Goal: Task Accomplishment & Management: Use online tool/utility

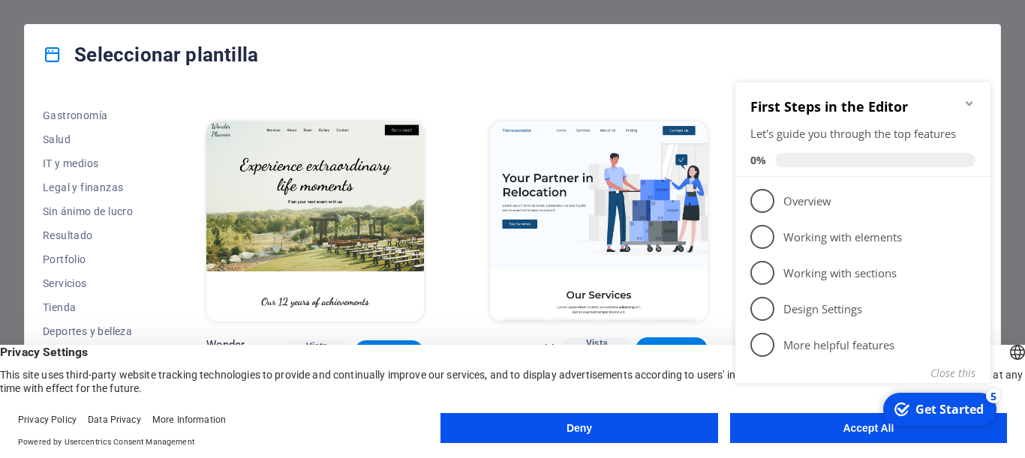
scroll to position [918, 0]
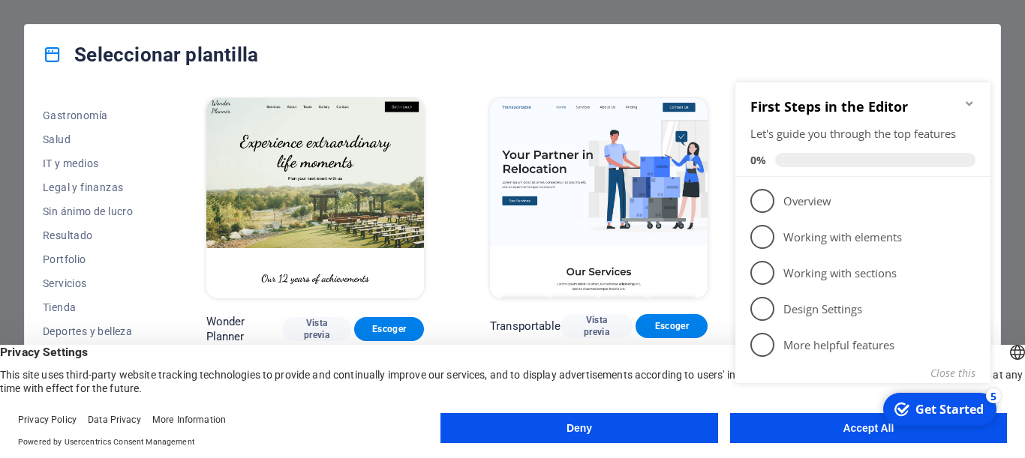
click at [806, 428] on div "checkmark Get Started 5 First Steps in the Editor Let's guide you through the t…" at bounding box center [865, 252] width 273 height 360
click at [857, 431] on div "checkmark Get Started 5 First Steps in the Editor Let's guide you through the t…" at bounding box center [865, 252] width 273 height 360
click at [890, 430] on div "checkmark Get Started 5 First Steps in the Editor Let's guide you through the t…" at bounding box center [865, 252] width 273 height 360
click at [924, 407] on div "Get Started" at bounding box center [949, 409] width 68 height 17
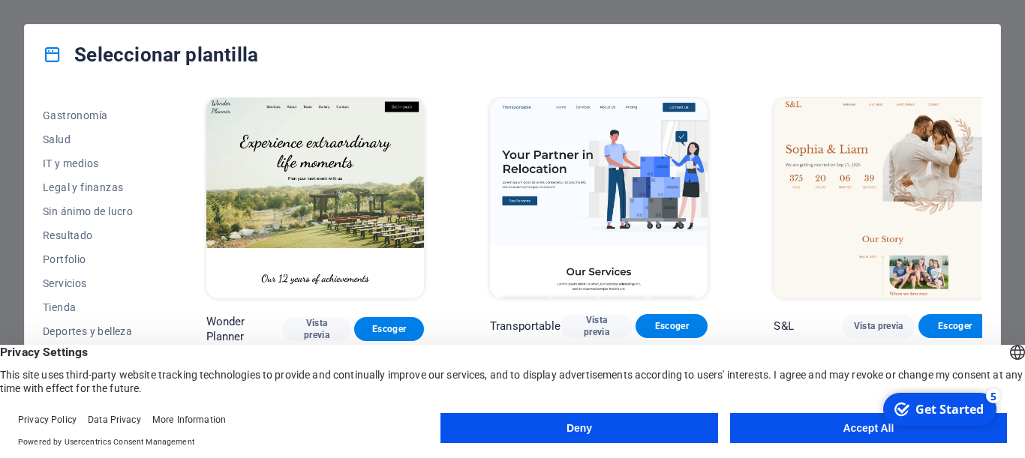
click at [924, 407] on div "Get Started" at bounding box center [949, 409] width 68 height 17
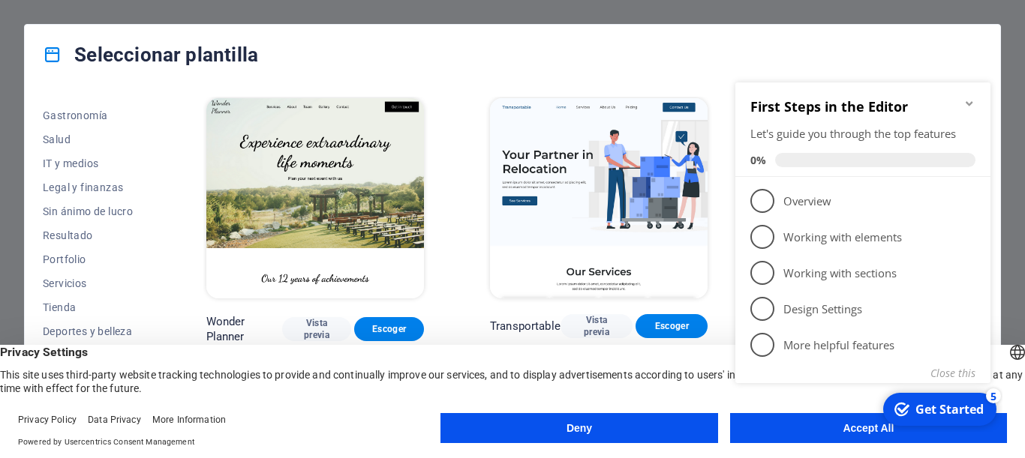
click at [924, 407] on div "Get Started" at bounding box center [949, 409] width 68 height 17
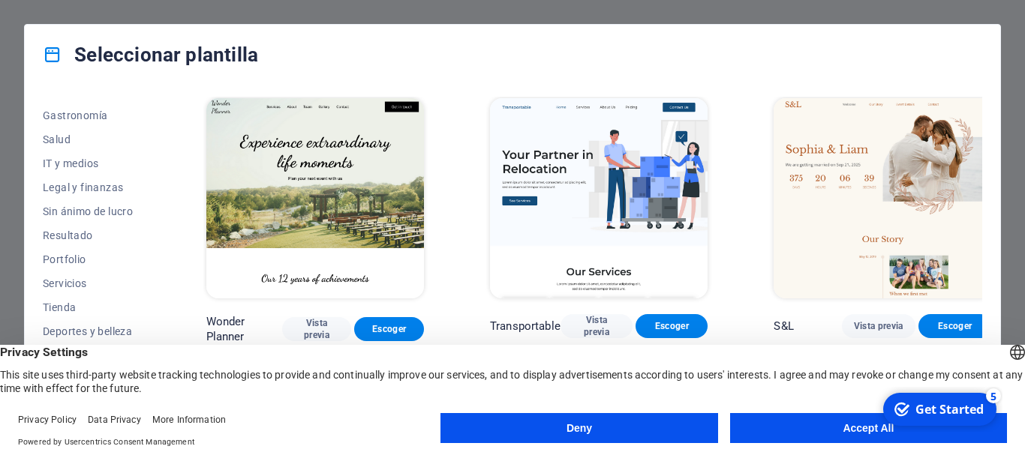
click at [854, 431] on button "Accept All" at bounding box center [868, 428] width 277 height 30
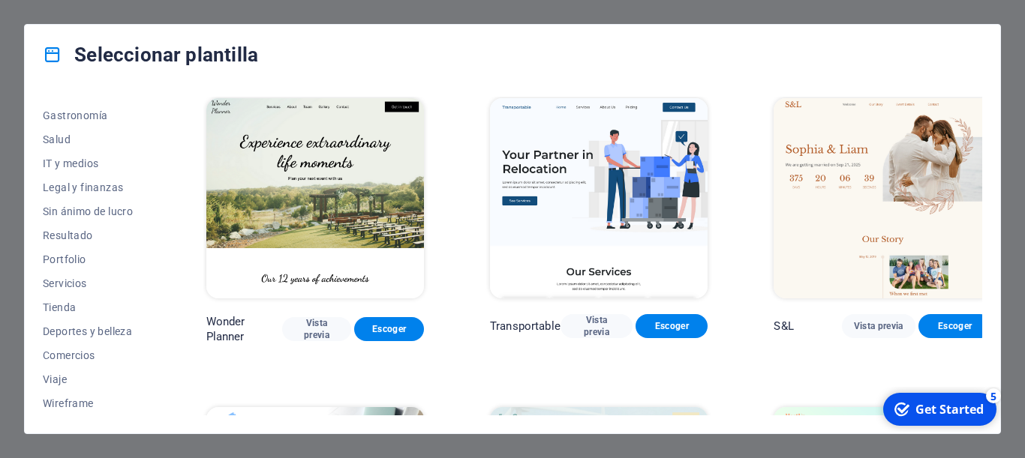
click at [854, 431] on div "Todas las plantillas Mis plantillas Nueva Popular Landing page Multipager Onepa…" at bounding box center [512, 259] width 975 height 349
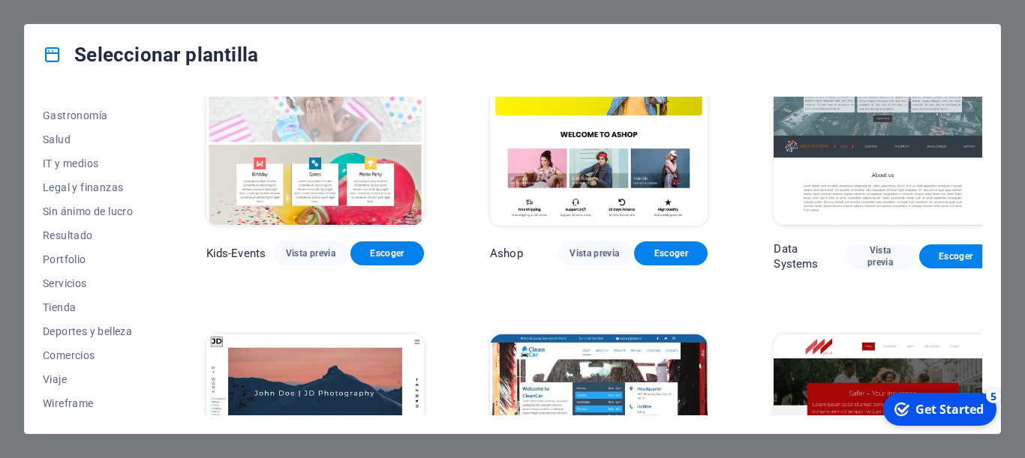
scroll to position [6275, 0]
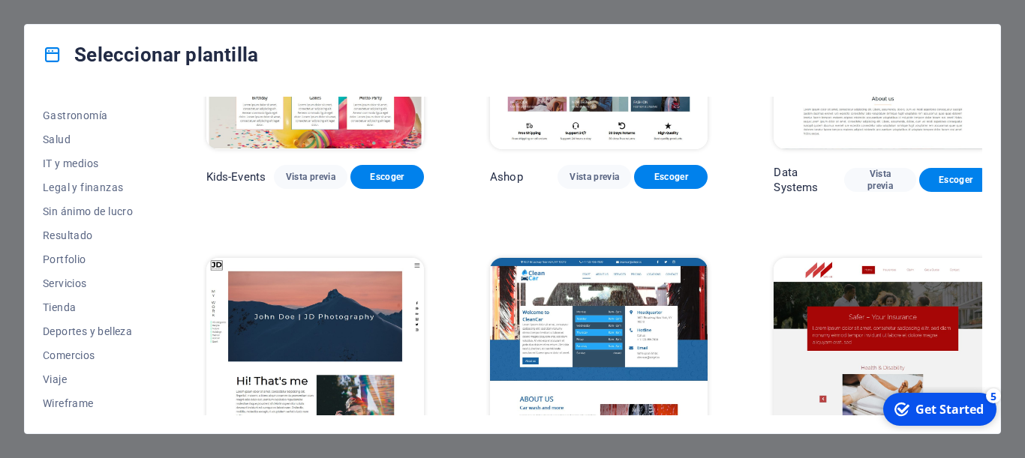
click at [593, 258] on img at bounding box center [599, 358] width 218 height 201
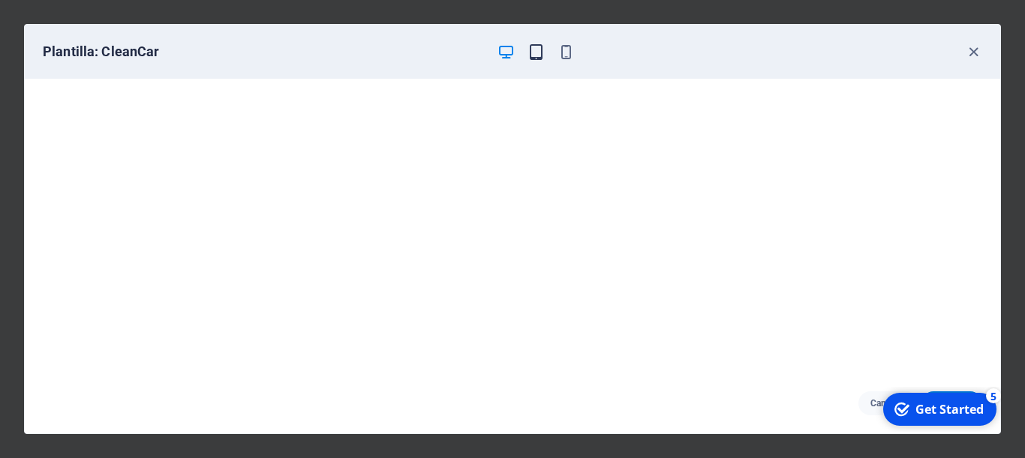
click at [537, 49] on icon "button" at bounding box center [535, 52] width 17 height 17
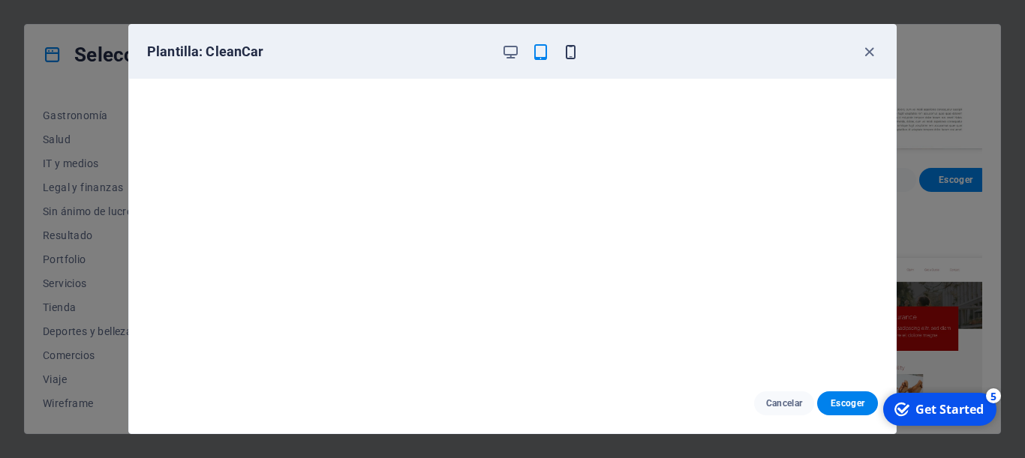
click at [572, 50] on icon "button" at bounding box center [570, 52] width 17 height 17
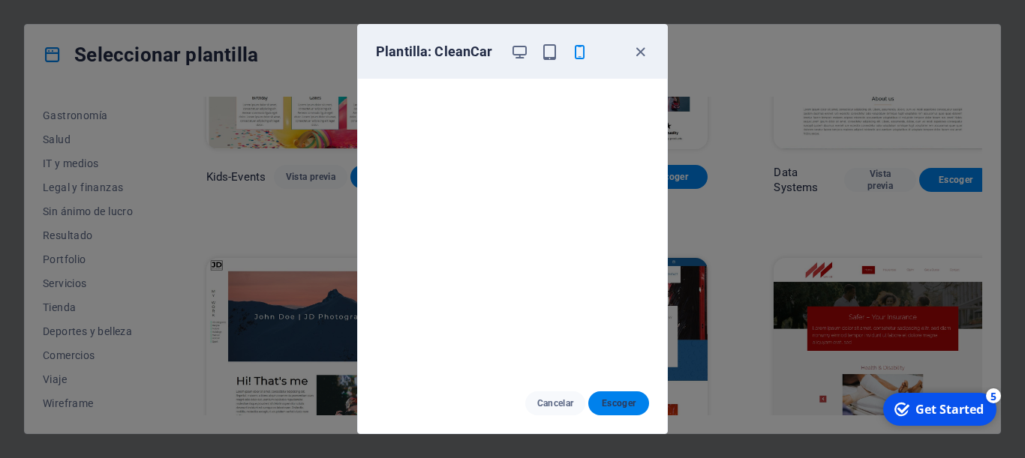
click at [610, 401] on span "Escoger" at bounding box center [618, 404] width 37 height 12
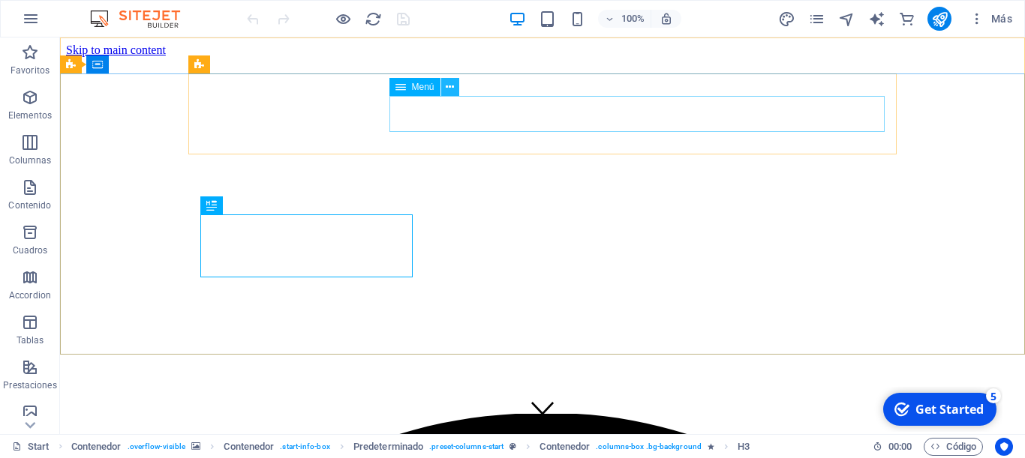
click at [451, 89] on icon at bounding box center [450, 88] width 8 height 16
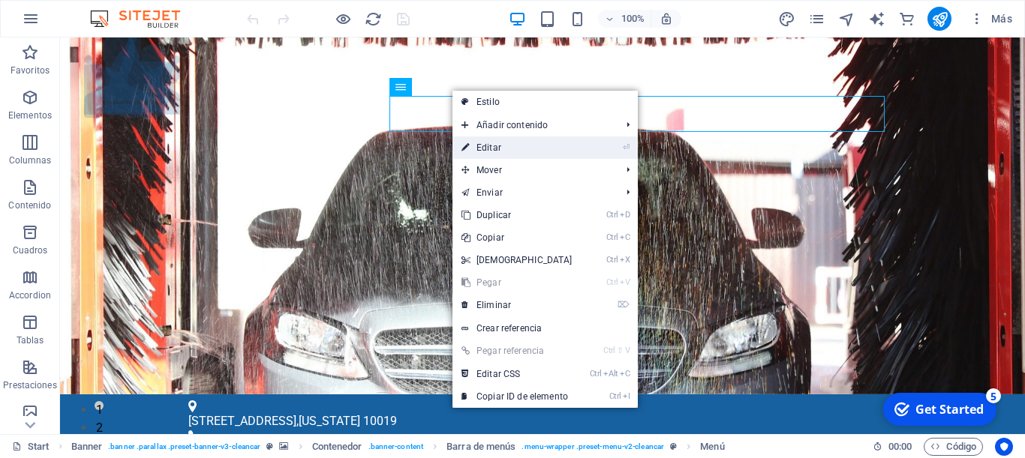
click at [487, 146] on link "⏎ Editar" at bounding box center [516, 148] width 129 height 23
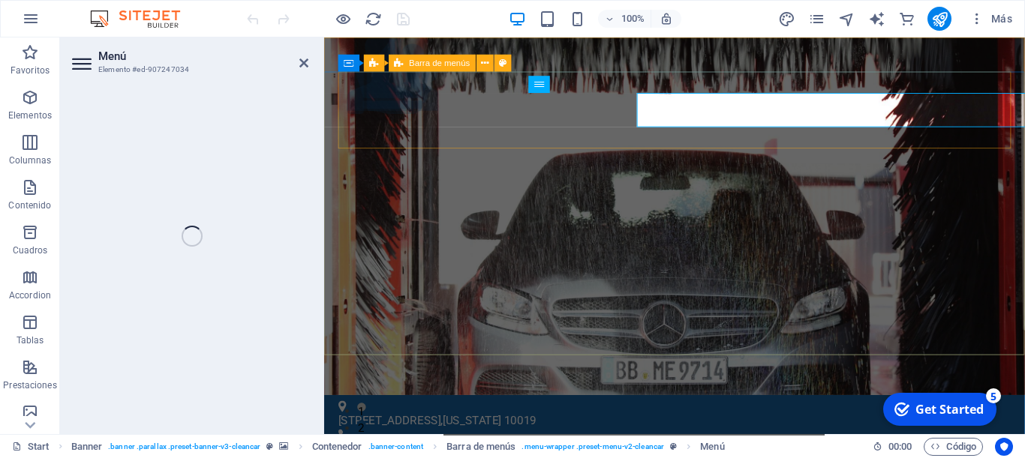
select select
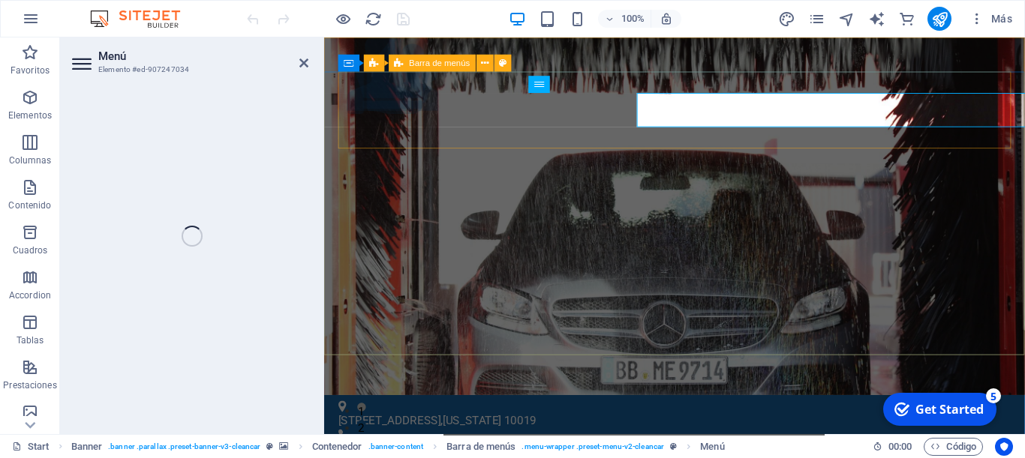
select select
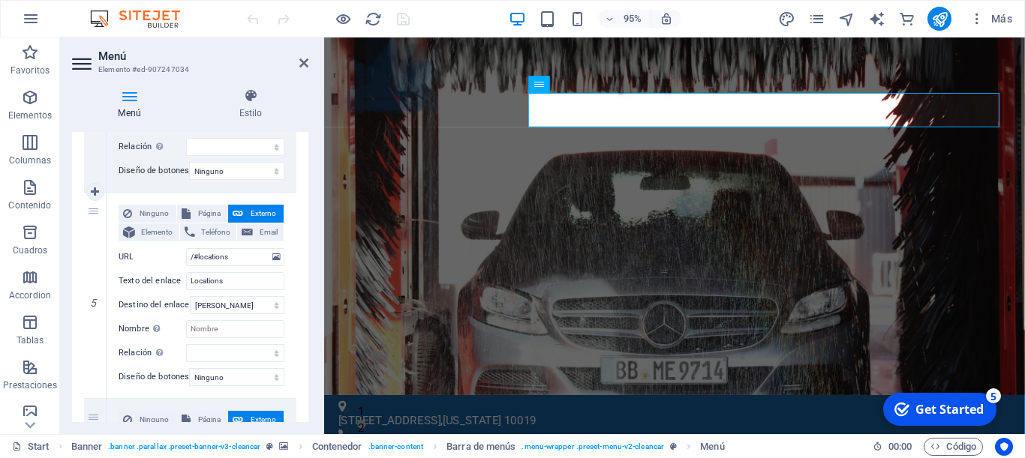
scroll to position [772, 0]
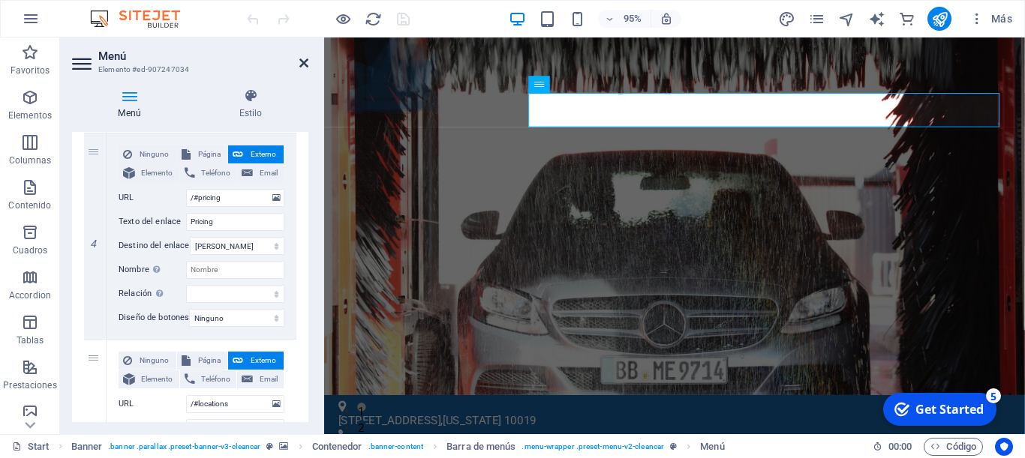
click at [305, 59] on icon at bounding box center [303, 63] width 9 height 12
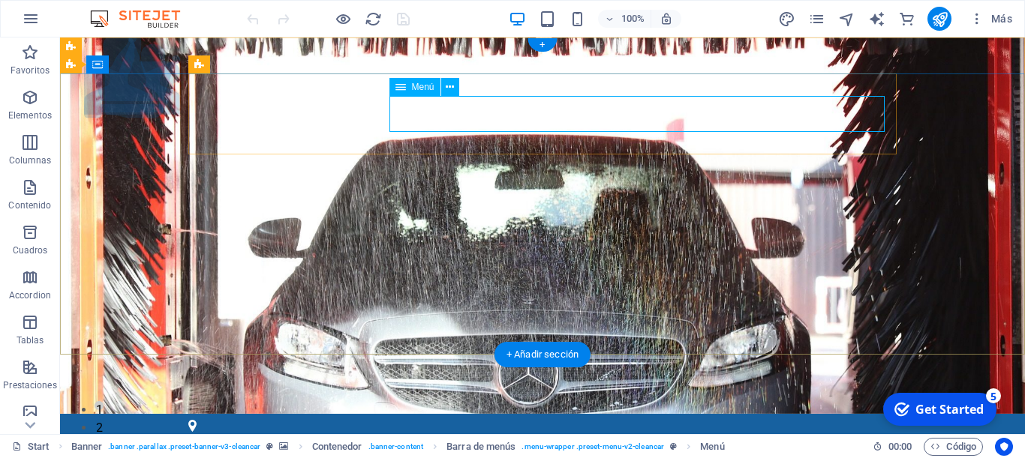
select select
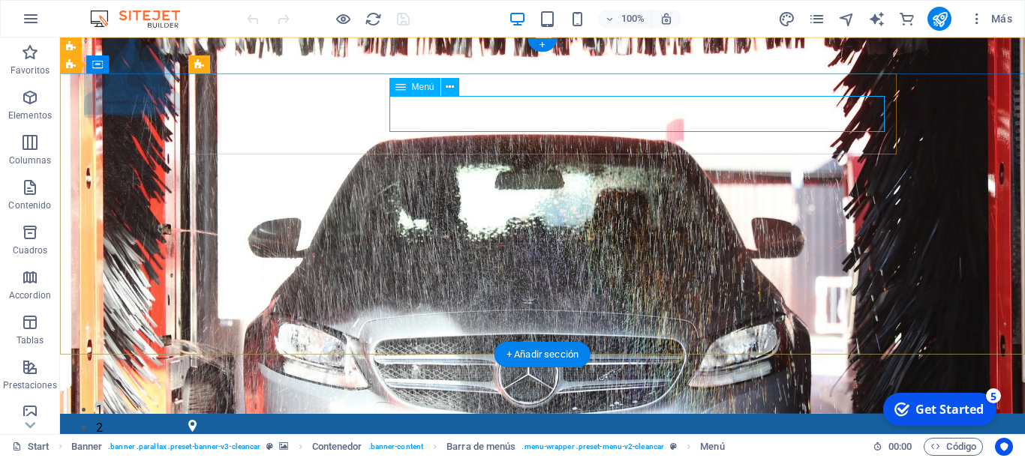
select select
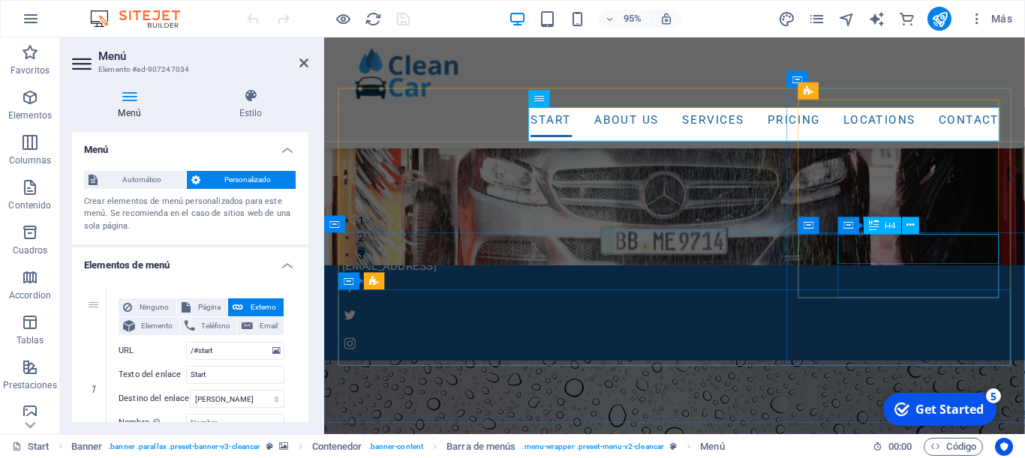
scroll to position [85, 0]
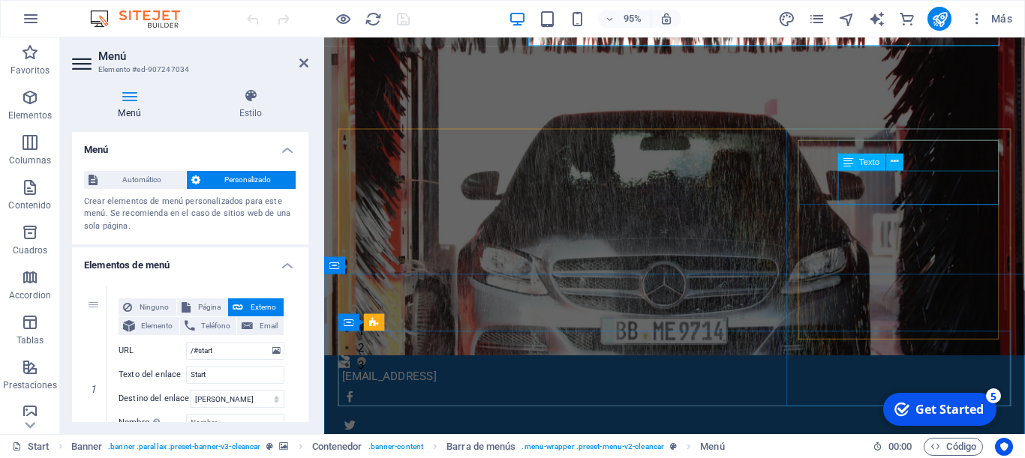
click at [872, 162] on span "Texto" at bounding box center [869, 162] width 20 height 8
